Goal: Find contact information: Find contact information

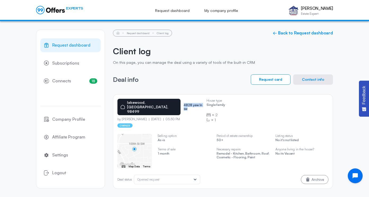
click at [274, 80] on button "Request card" at bounding box center [271, 80] width 40 height 10
click at [315, 73] on div "Request dashboard Client log ← Back to Request dashboard Client log On this pag…" at bounding box center [223, 110] width 220 height 160
click at [313, 79] on button "Contact info" at bounding box center [314, 80] width 40 height 10
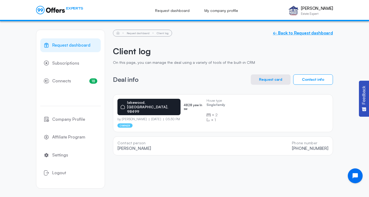
click at [295, 35] on link "← Back to Request dashboard" at bounding box center [303, 33] width 60 height 5
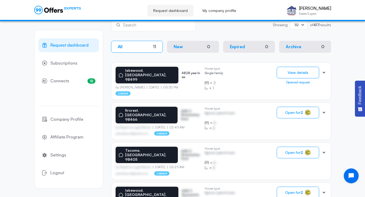
scroll to position [92, 0]
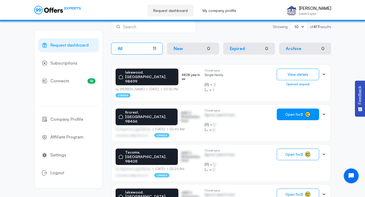
click at [288, 113] on button "Open for 2" at bounding box center [298, 115] width 42 height 12
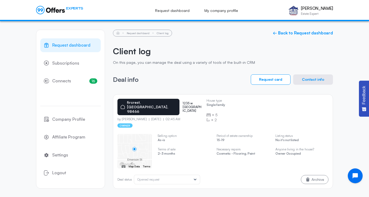
click at [309, 78] on button "Contact info" at bounding box center [314, 80] width 40 height 10
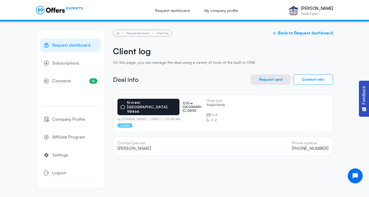
click at [269, 76] on button "Request card" at bounding box center [271, 80] width 40 height 10
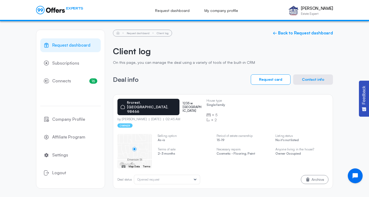
drag, startPoint x: 120, startPoint y: 111, endPoint x: 141, endPoint y: 111, distance: 20.4
click at [141, 118] on p "by [PERSON_NAME]" at bounding box center [134, 120] width 32 height 4
copy p "[PERSON_NAME]"
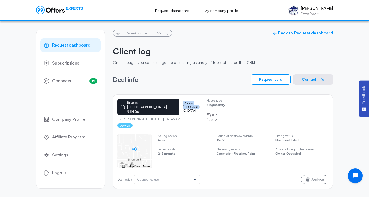
drag, startPoint x: 168, startPoint y: 102, endPoint x: 193, endPoint y: 100, distance: 25.2
click at [193, 100] on div "fircrest, [GEOGRAPHIC_DATA], 98466 [STREET_ADDRESS]" at bounding box center [160, 107] width 85 height 16
drag, startPoint x: 193, startPoint y: 100, endPoint x: 187, endPoint y: 102, distance: 5.8
drag, startPoint x: 187, startPoint y: 102, endPoint x: 197, endPoint y: 91, distance: 14.6
click at [197, 91] on div "Request dashboard Client log ← Back to Request dashboard Client log On this pag…" at bounding box center [223, 110] width 220 height 160
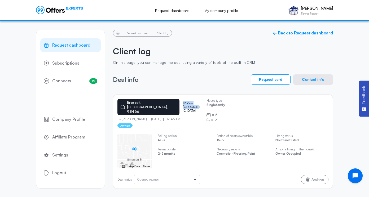
click at [273, 80] on button "Request card" at bounding box center [271, 80] width 40 height 10
click at [294, 33] on link "← Back to Request dashboard" at bounding box center [303, 33] width 60 height 5
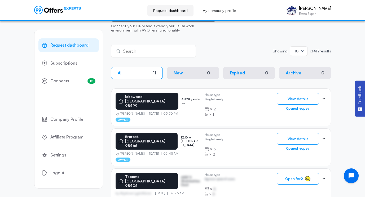
scroll to position [67, 0]
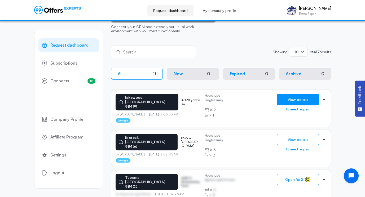
click at [290, 100] on button "View details" at bounding box center [298, 100] width 42 height 12
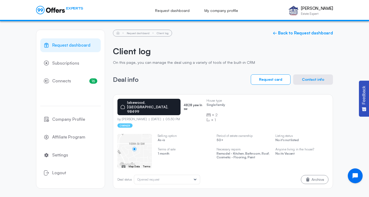
drag, startPoint x: 122, startPoint y: 110, endPoint x: 141, endPoint y: 110, distance: 18.3
click at [141, 118] on p "by [PERSON_NAME]" at bounding box center [134, 120] width 32 height 4
copy p "[PERSON_NAME]"
click at [159, 118] on p "[DATE]" at bounding box center [156, 120] width 14 height 4
drag, startPoint x: 171, startPoint y: 102, endPoint x: 195, endPoint y: 103, distance: 23.4
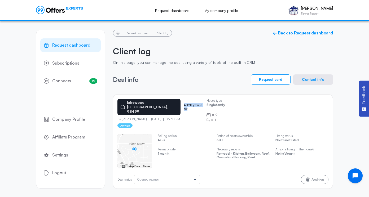
click at [195, 103] on div "lakewood, [GEOGRAPHIC_DATA], 98499 4828 yew ln sw" at bounding box center [160, 107] width 85 height 16
copy p "4828 yew ln sw"
click at [302, 79] on button "Contact info" at bounding box center [314, 80] width 40 height 10
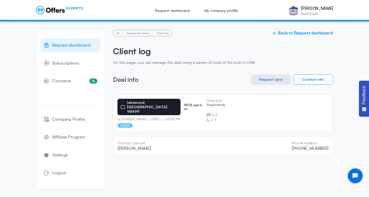
drag, startPoint x: 292, startPoint y: 143, endPoint x: 330, endPoint y: 144, distance: 38.0
click at [330, 144] on div "Contact person [PERSON_NAME] Phone number [PHONE_NUMBER]" at bounding box center [223, 146] width 220 height 19
drag, startPoint x: 330, startPoint y: 144, endPoint x: 324, endPoint y: 143, distance: 6.4
copy link "[PHONE_NUMBER]"
drag, startPoint x: 123, startPoint y: 111, endPoint x: 141, endPoint y: 110, distance: 18.3
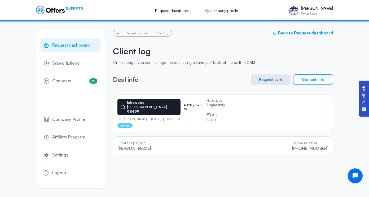
click at [141, 118] on p "by [PERSON_NAME]" at bounding box center [134, 120] width 32 height 4
copy p "[PERSON_NAME]"
drag, startPoint x: 172, startPoint y: 102, endPoint x: 195, endPoint y: 100, distance: 23.7
click at [195, 100] on div "lakewood, [GEOGRAPHIC_DATA], 98499 4828 yew ln sw" at bounding box center [160, 107] width 85 height 16
drag, startPoint x: 195, startPoint y: 100, endPoint x: 188, endPoint y: 103, distance: 8.2
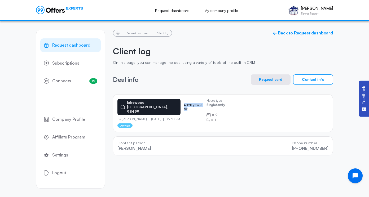
copy p "4828 yew ln sw"
click at [184, 113] on div "lakewood, [GEOGRAPHIC_DATA], 98499 4828 yew ln sw by [PERSON_NAME] [DATE] 05:30…" at bounding box center [160, 113] width 85 height 29
drag, startPoint x: 154, startPoint y: 104, endPoint x: 166, endPoint y: 102, distance: 12.0
click at [166, 102] on div "lakewood, [GEOGRAPHIC_DATA], 98499" at bounding box center [149, 107] width 63 height 16
copy p "98499"
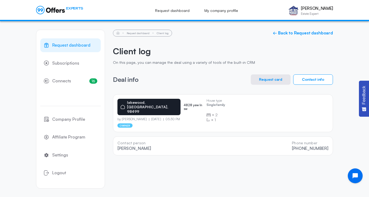
click at [181, 89] on div "Request dashboard Client log ← Back to Request dashboard Client log On this pag…" at bounding box center [223, 93] width 220 height 126
drag, startPoint x: 292, startPoint y: 141, endPoint x: 329, endPoint y: 141, distance: 37.2
click at [329, 141] on div "Contact person [PERSON_NAME] Phone number [PHONE_NUMBER]" at bounding box center [223, 146] width 220 height 19
drag, startPoint x: 329, startPoint y: 141, endPoint x: 285, endPoint y: 127, distance: 46.7
click at [285, 127] on div "[GEOGRAPHIC_DATA] 4828 yew ln sw by [PERSON_NAME] [DATE] 05:30 PM owner House t…" at bounding box center [223, 124] width 220 height 61
